Goal: Transaction & Acquisition: Purchase product/service

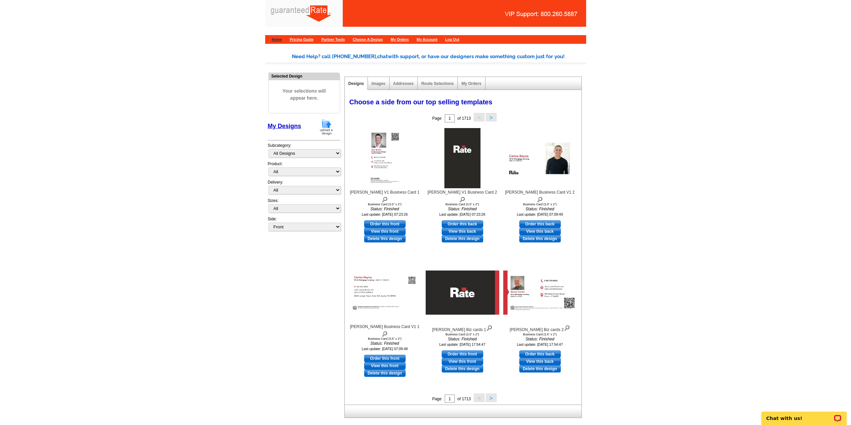
click at [277, 38] on link "Home" at bounding box center [277, 39] width 10 height 4
click at [326, 126] on img at bounding box center [326, 126] width 17 height 17
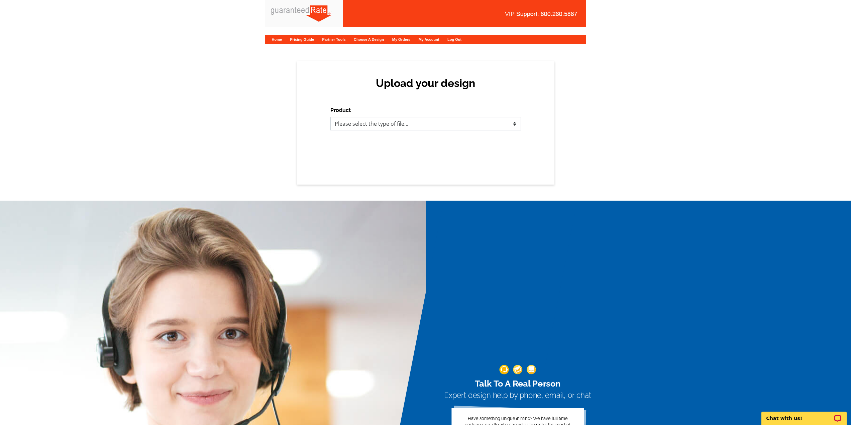
click at [369, 121] on select "Please select the type of file... Postcards Calendars Business Cards Letters an…" at bounding box center [425, 123] width 191 height 13
select select "3"
click at [330, 117] on select "Please select the type of file... Postcards Calendars Business Cards Letters an…" at bounding box center [425, 123] width 191 height 13
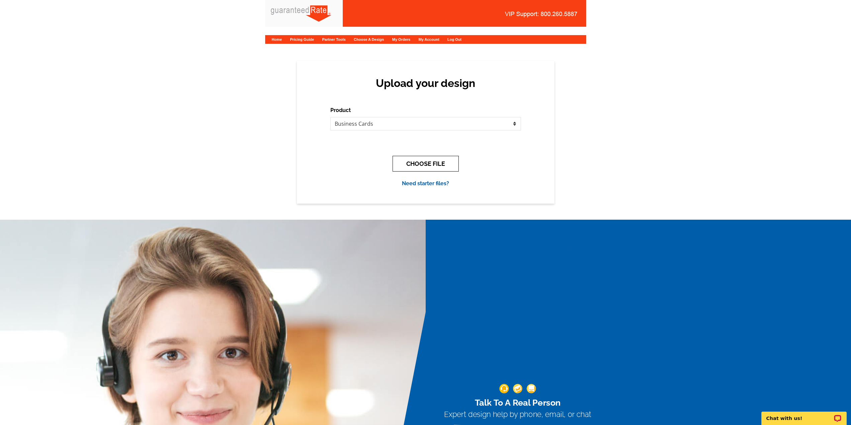
click at [423, 163] on button "CHOOSE FILE" at bounding box center [425, 164] width 66 height 16
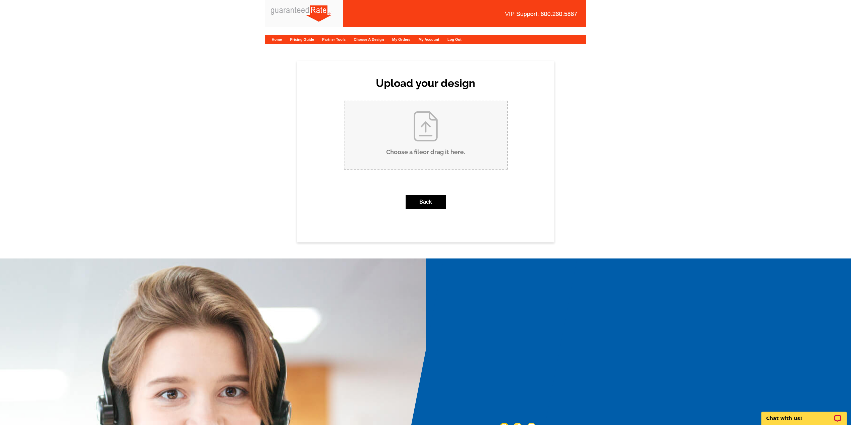
click at [398, 126] on input "Choose a file or drag it here ." at bounding box center [425, 135] width 162 height 68
type input "C:\fakepath\S.Carter Biz cards.pdf"
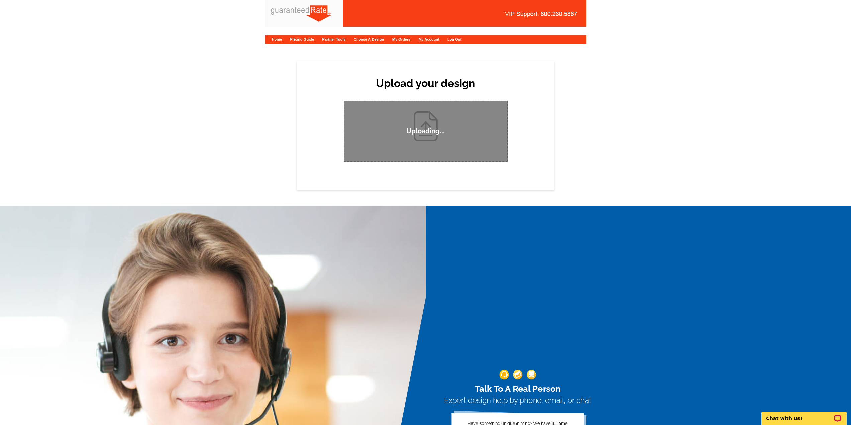
click at [277, 134] on div "Upload your design Product Please select the type of file... Postcards Calendar…" at bounding box center [425, 125] width 851 height 129
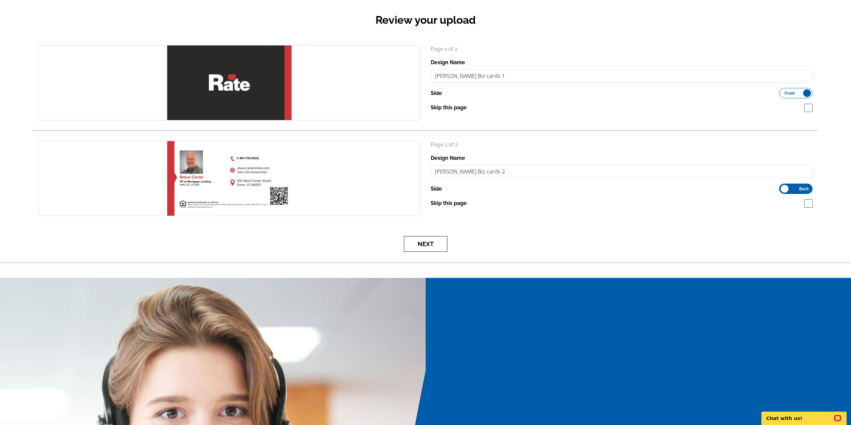
scroll to position [67, 0]
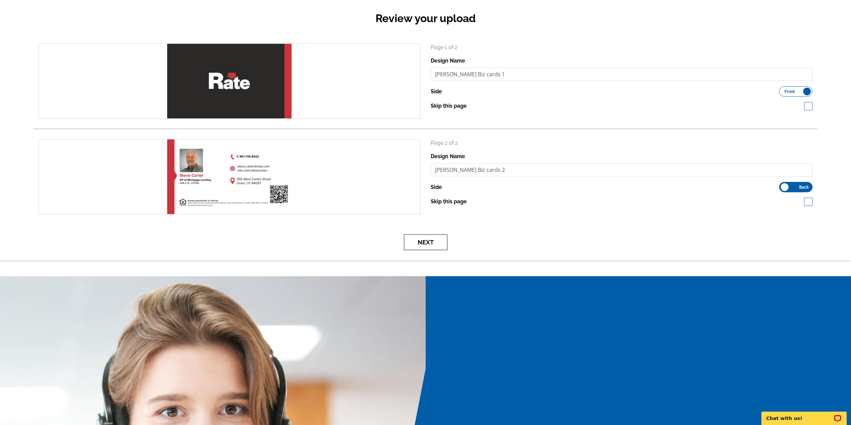
click at [414, 243] on button "Next" at bounding box center [425, 242] width 43 height 16
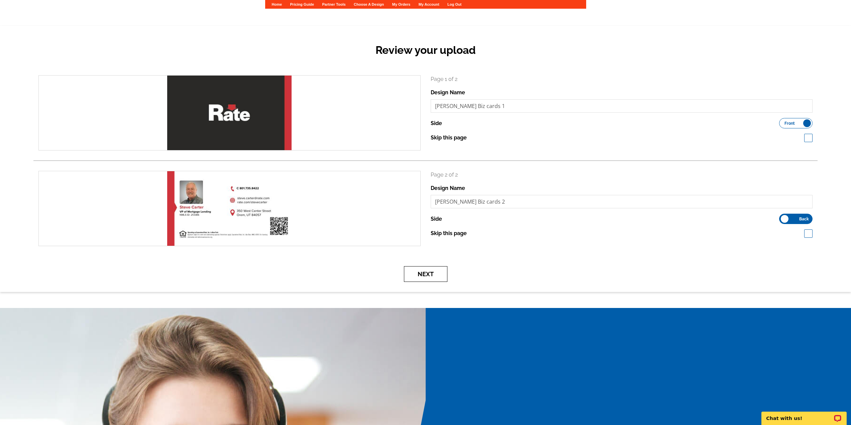
scroll to position [0, 0]
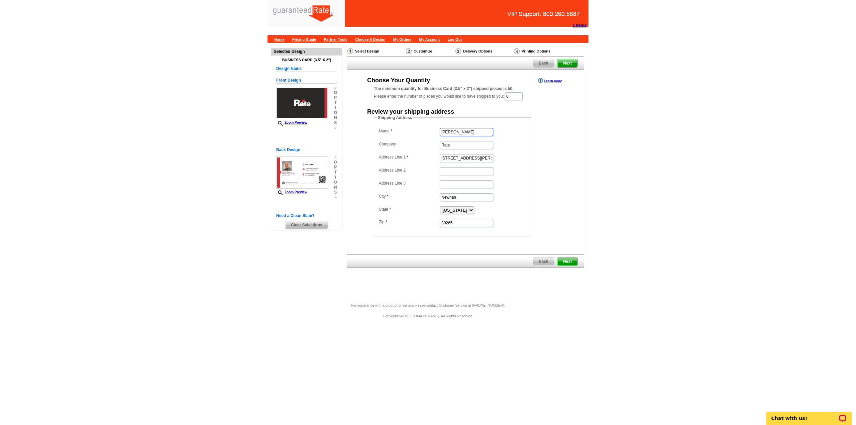
click at [478, 133] on input "Marisa Jarkezian" at bounding box center [465, 132] width 53 height 8
click at [458, 146] on input "Rate" at bounding box center [465, 145] width 53 height 8
click at [471, 158] on input "34 Blake Ridge" at bounding box center [465, 158] width 53 height 8
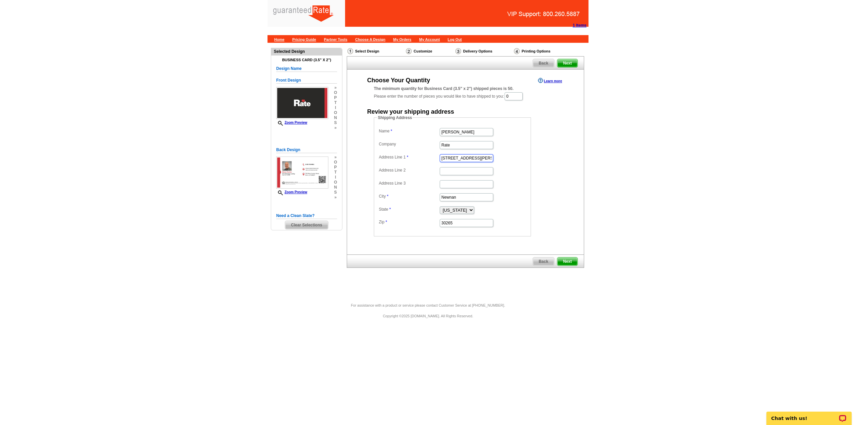
click at [471, 158] on input "34 Blake Ridge" at bounding box center [465, 158] width 53 height 8
paste input "1221 Fort Driv"
type input "1221 Fort Drive"
click at [475, 130] on input "Marisa Jarkezian" at bounding box center [465, 132] width 53 height 8
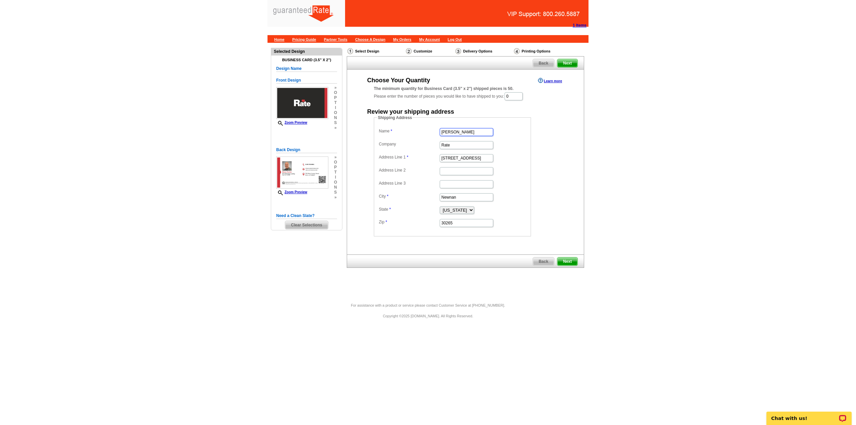
click at [475, 130] on input "Marisa Jarkezian" at bounding box center [465, 132] width 53 height 8
type input "Steve Carter"
type input "1221 Fort Drive"
click at [466, 172] on input "Address Line 2" at bounding box center [465, 171] width 53 height 8
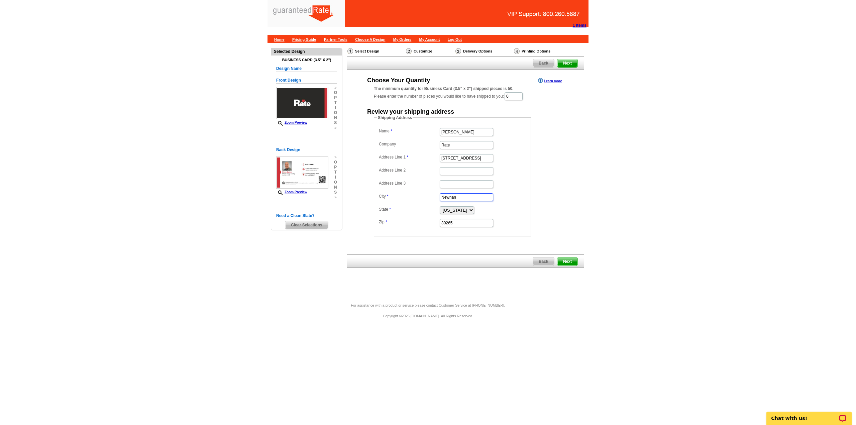
click at [452, 197] on input "Newnan" at bounding box center [465, 197] width 53 height 8
type input "Pleasant Grove"
select select "UT"
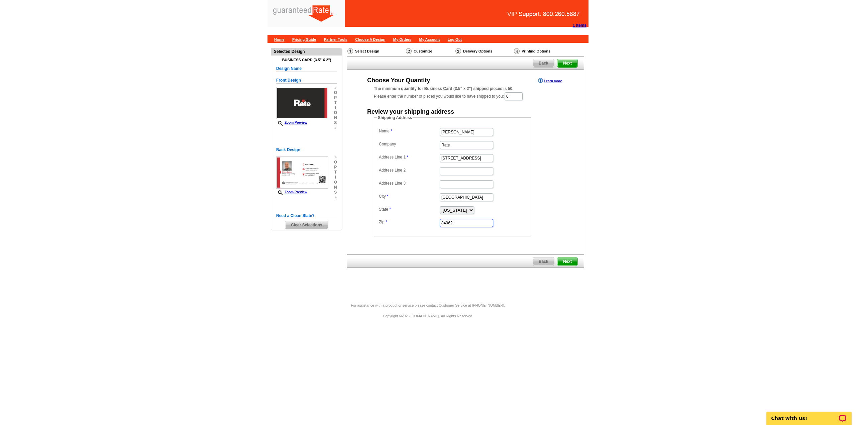
type input "84062"
click at [569, 259] on span "Next" at bounding box center [567, 261] width 20 height 8
click at [521, 97] on input "0" at bounding box center [513, 96] width 18 height 8
click at [519, 97] on input "0" at bounding box center [513, 96] width 18 height 8
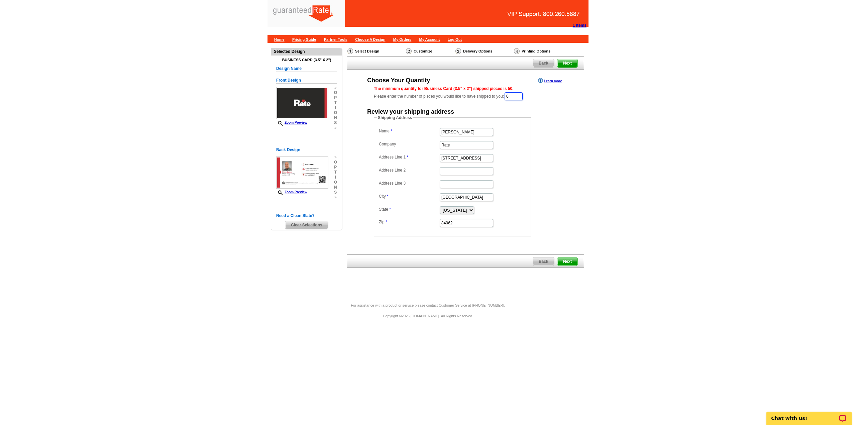
click at [519, 97] on input "0" at bounding box center [513, 96] width 18 height 8
type input "1000"
click at [572, 259] on span "Next" at bounding box center [567, 262] width 20 height 8
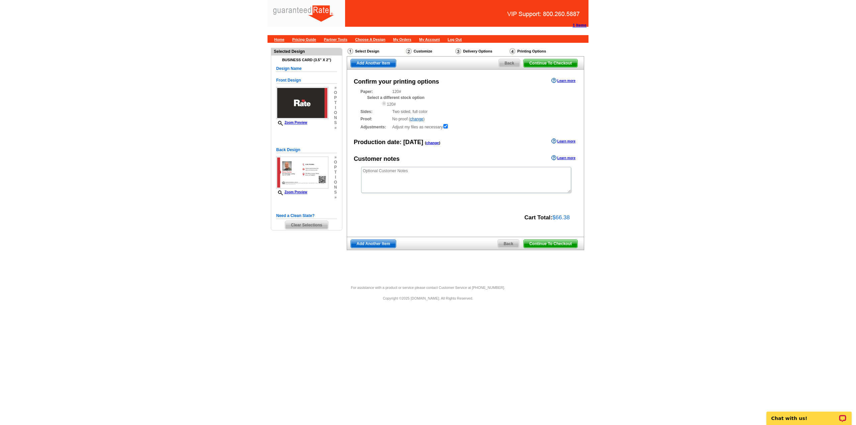
click at [538, 244] on span "Continue To Checkout" at bounding box center [550, 244] width 54 height 8
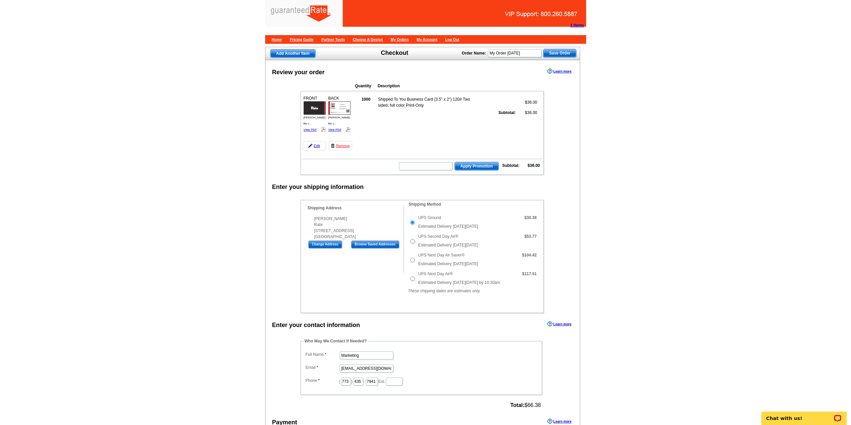
scroll to position [167, 0]
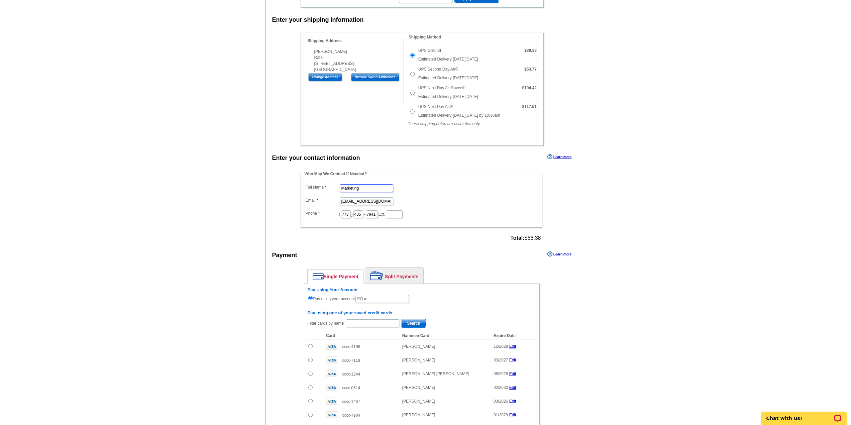
click at [367, 188] on input "Marketing" at bounding box center [366, 188] width 53 height 8
type input "[PERSON_NAME]"
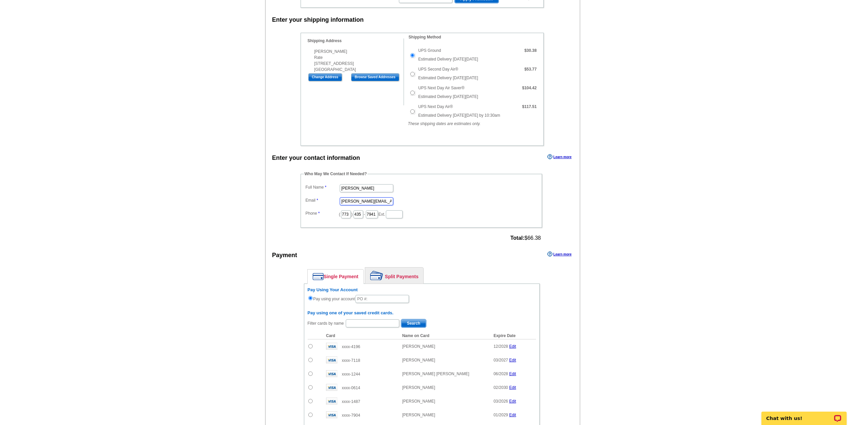
type input "[PERSON_NAME][EMAIL_ADDRESS][PERSON_NAME][DOMAIN_NAME]"
type input "312"
type input "\"
type input "613"
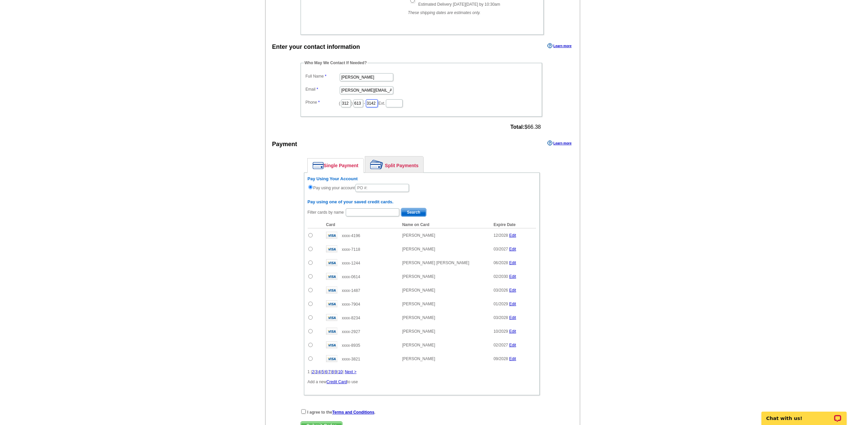
scroll to position [301, 0]
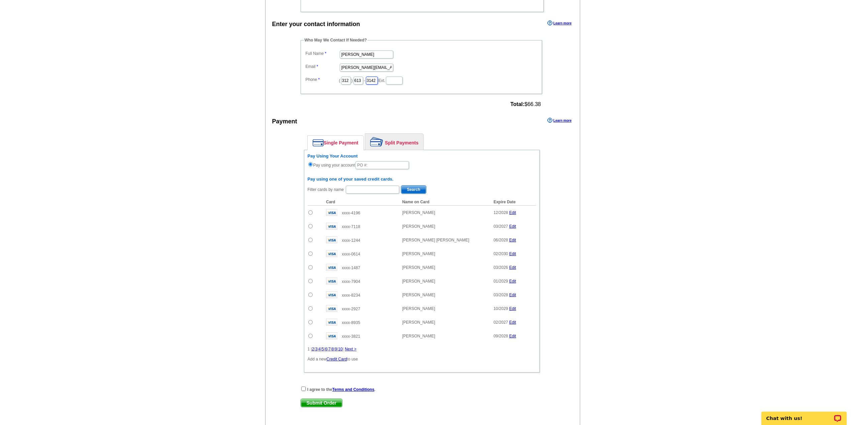
type input "3142"
click at [373, 165] on input "text" at bounding box center [381, 165] width 53 height 8
click at [401, 164] on input "8252025_955_RT" at bounding box center [381, 165] width 53 height 8
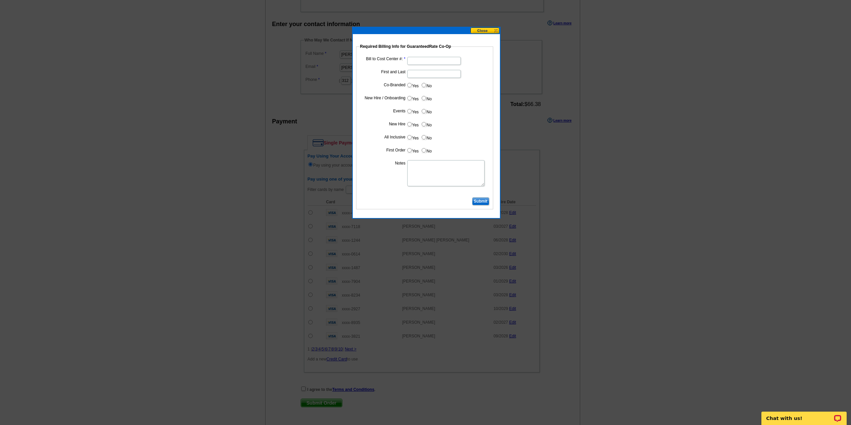
type input "8252025_955_RT"
click at [421, 59] on input "Bill to Cost Center #:" at bounding box center [433, 61] width 53 height 8
type input "5283"
click at [423, 137] on input "No" at bounding box center [423, 137] width 4 height 4
radio input "true"
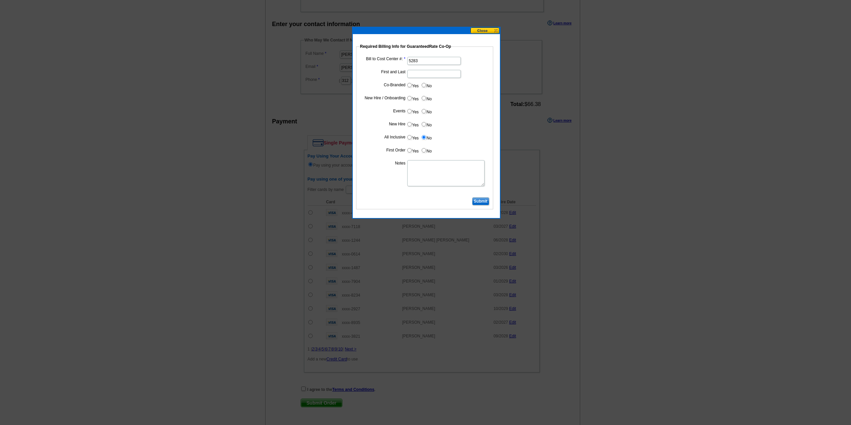
click at [426, 71] on input "First and Last" at bounding box center [433, 74] width 53 height 8
type input "[PERSON_NAME]"
click at [425, 87] on input "No" at bounding box center [423, 85] width 4 height 4
radio input "true"
click at [409, 99] on input "Yes" at bounding box center [409, 98] width 4 height 4
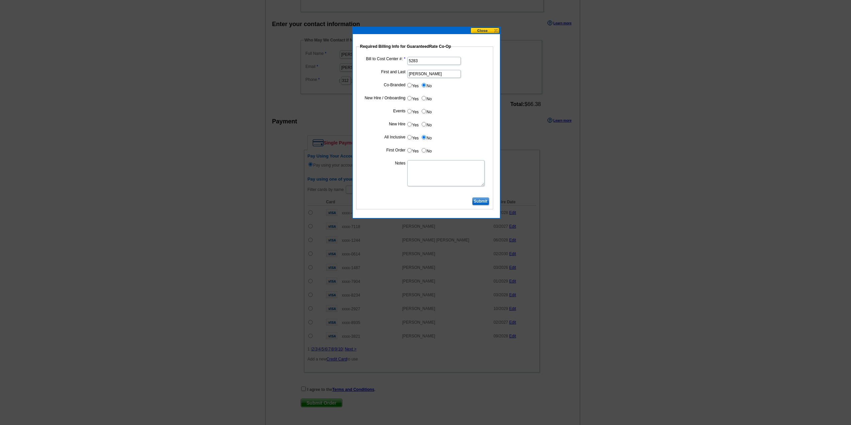
radio input "true"
click at [421, 111] on input "No" at bounding box center [423, 111] width 4 height 4
radio input "true"
click at [412, 123] on label "Yes" at bounding box center [412, 124] width 12 height 8
click at [411, 123] on input "Yes" at bounding box center [409, 124] width 4 height 4
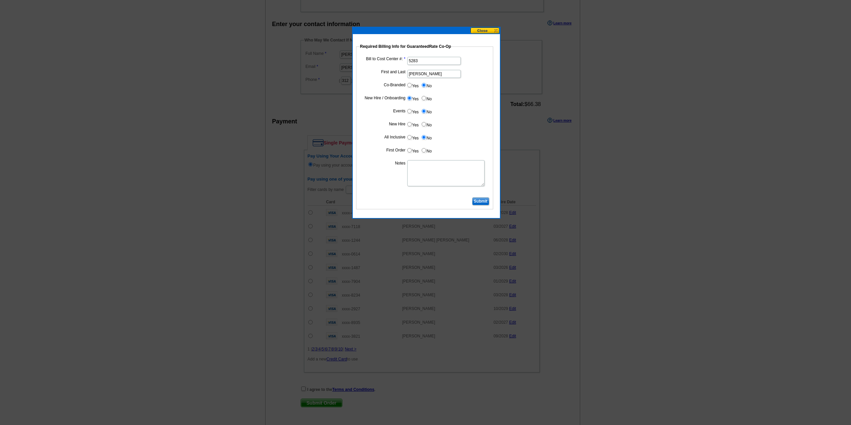
radio input "true"
click at [409, 149] on input "Yes" at bounding box center [409, 150] width 4 height 4
radio input "true"
click at [424, 172] on textarea "Notes" at bounding box center [445, 173] width 77 height 26
type textarea "5283 New hire - bill to cost center"
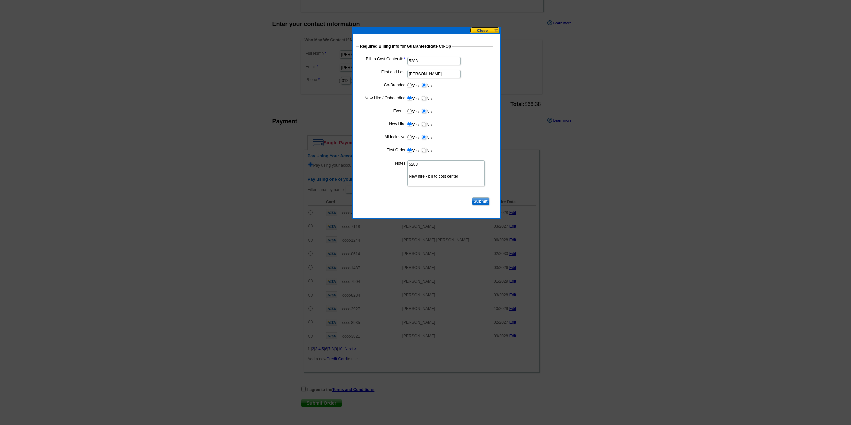
click at [477, 197] on fieldset "Required Billing Info for GuaranteedRate Co-Op Bill to Cost Center #: 5283 Firs…" at bounding box center [424, 126] width 137 height 166
click at [476, 199] on input "Submit" at bounding box center [480, 201] width 17 height 8
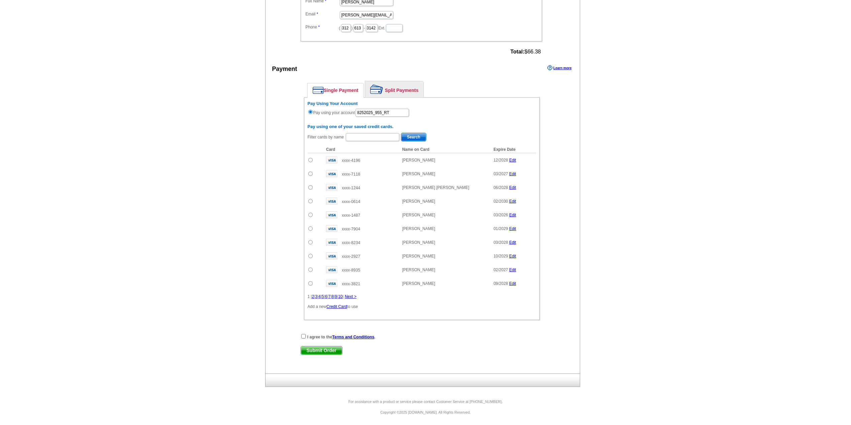
scroll to position [354, 0]
click at [302, 336] on input "checkbox" at bounding box center [303, 335] width 4 height 4
checkbox input "true"
click at [320, 348] on span "Submit Order" at bounding box center [321, 350] width 41 height 8
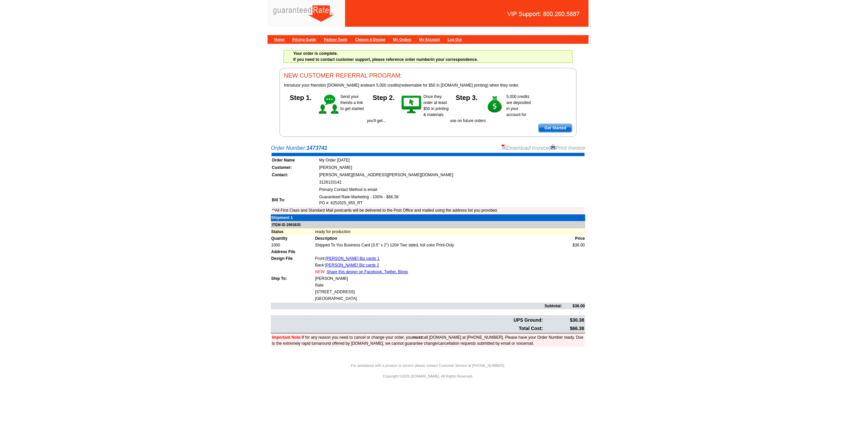
click at [519, 147] on link "Download Invoice" at bounding box center [524, 148] width 47 height 6
